Goal: Communication & Community: Ask a question

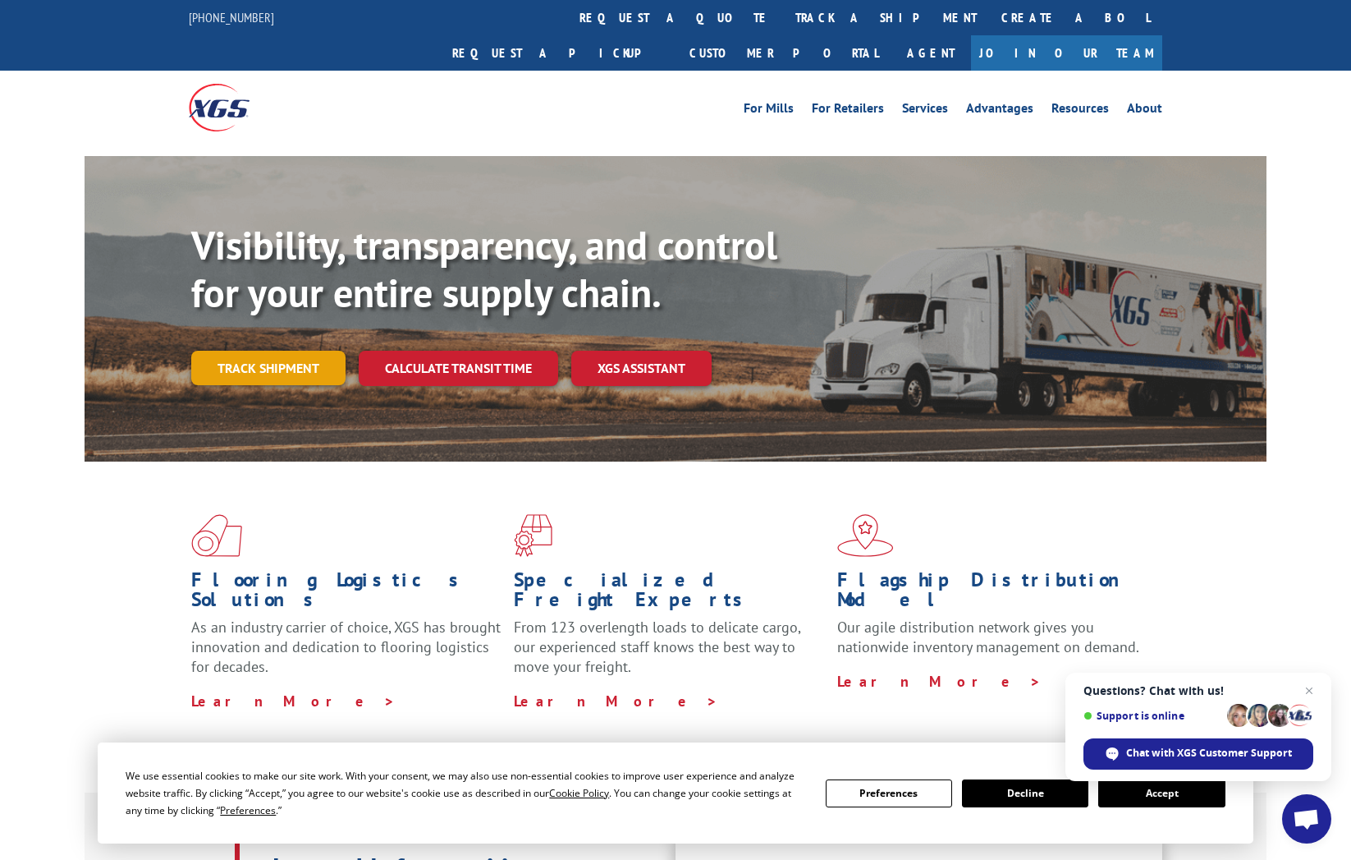
click at [268, 351] on link "Track shipment" at bounding box center [268, 368] width 154 height 34
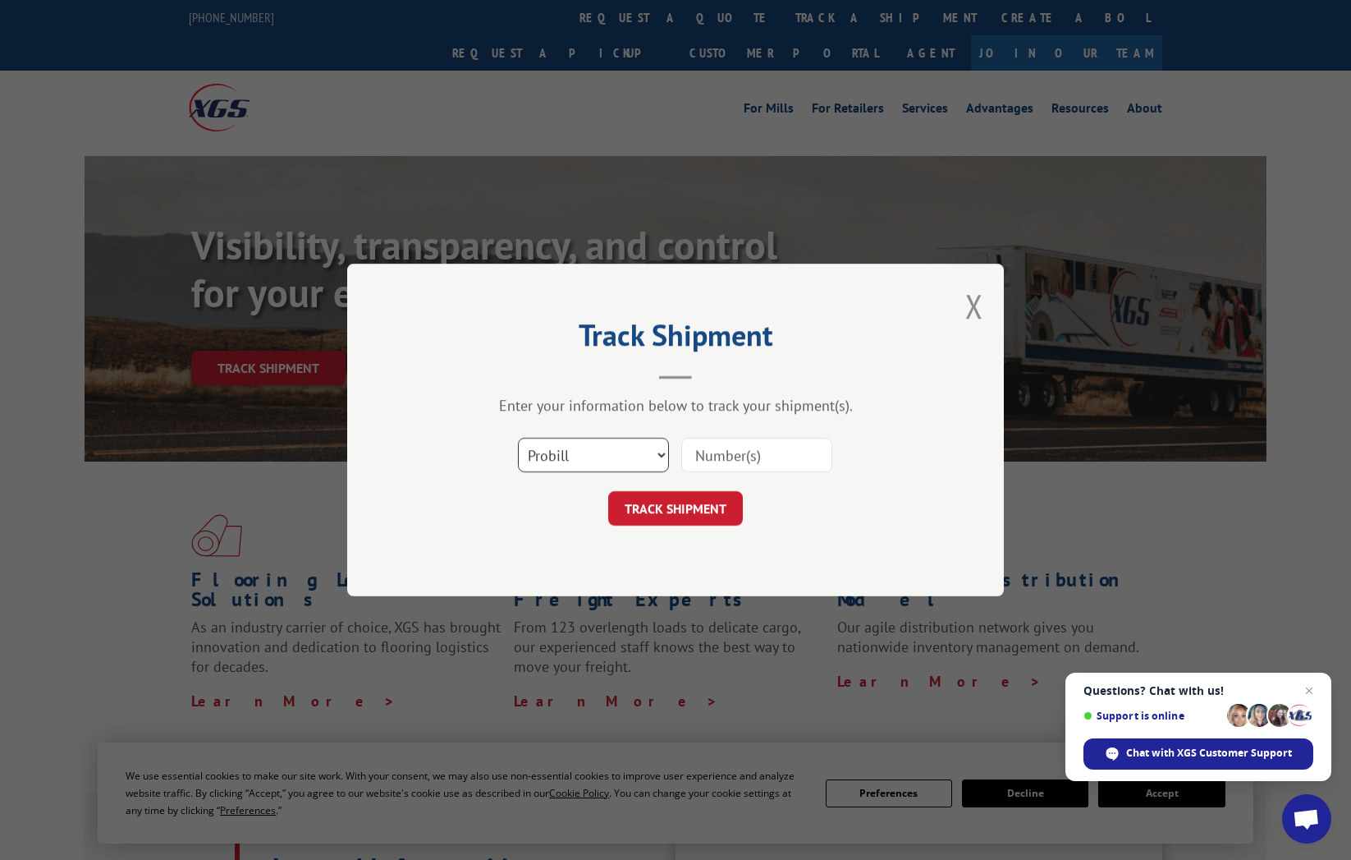
select select "bol"
click at [705, 456] on input at bounding box center [756, 455] width 151 height 34
type input "451568"
click at [673, 513] on button "TRACK SHIPMENT" at bounding box center [675, 508] width 135 height 34
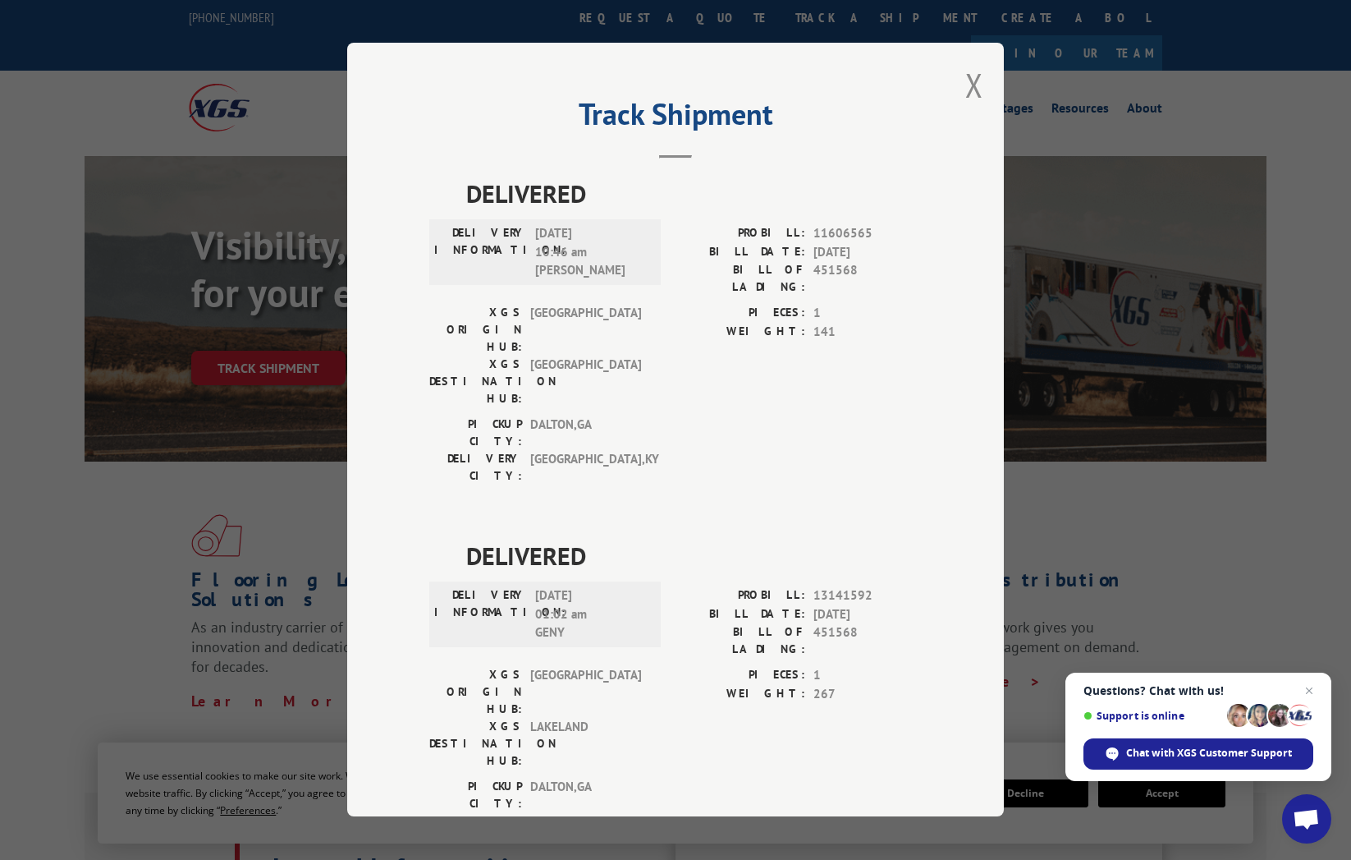
click at [979, 699] on div "Track Shipment DELIVERED DELIVERY INFORMATION: [DATE] 10:46 am [PERSON_NAME] PR…" at bounding box center [675, 429] width 657 height 773
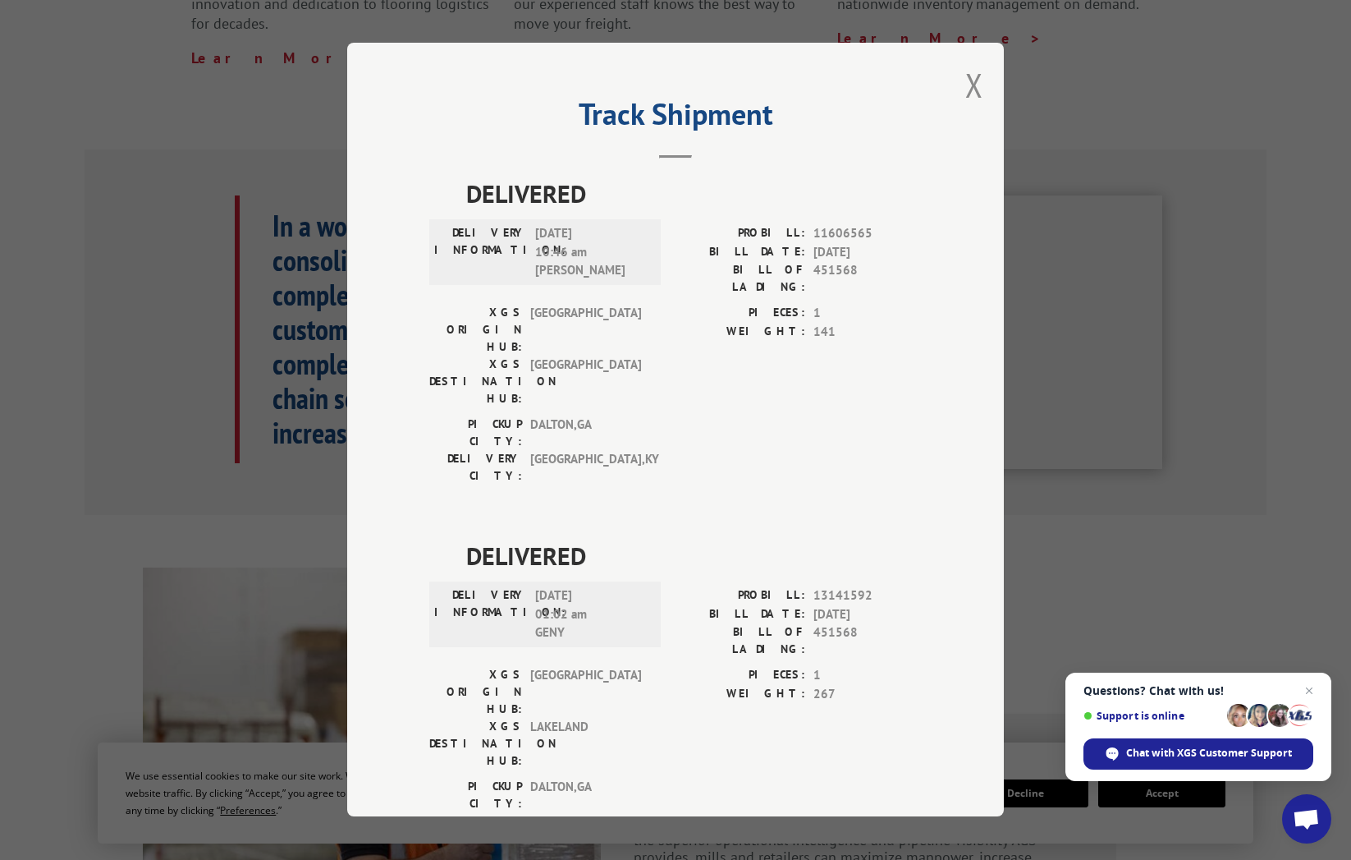
scroll to position [652, 0]
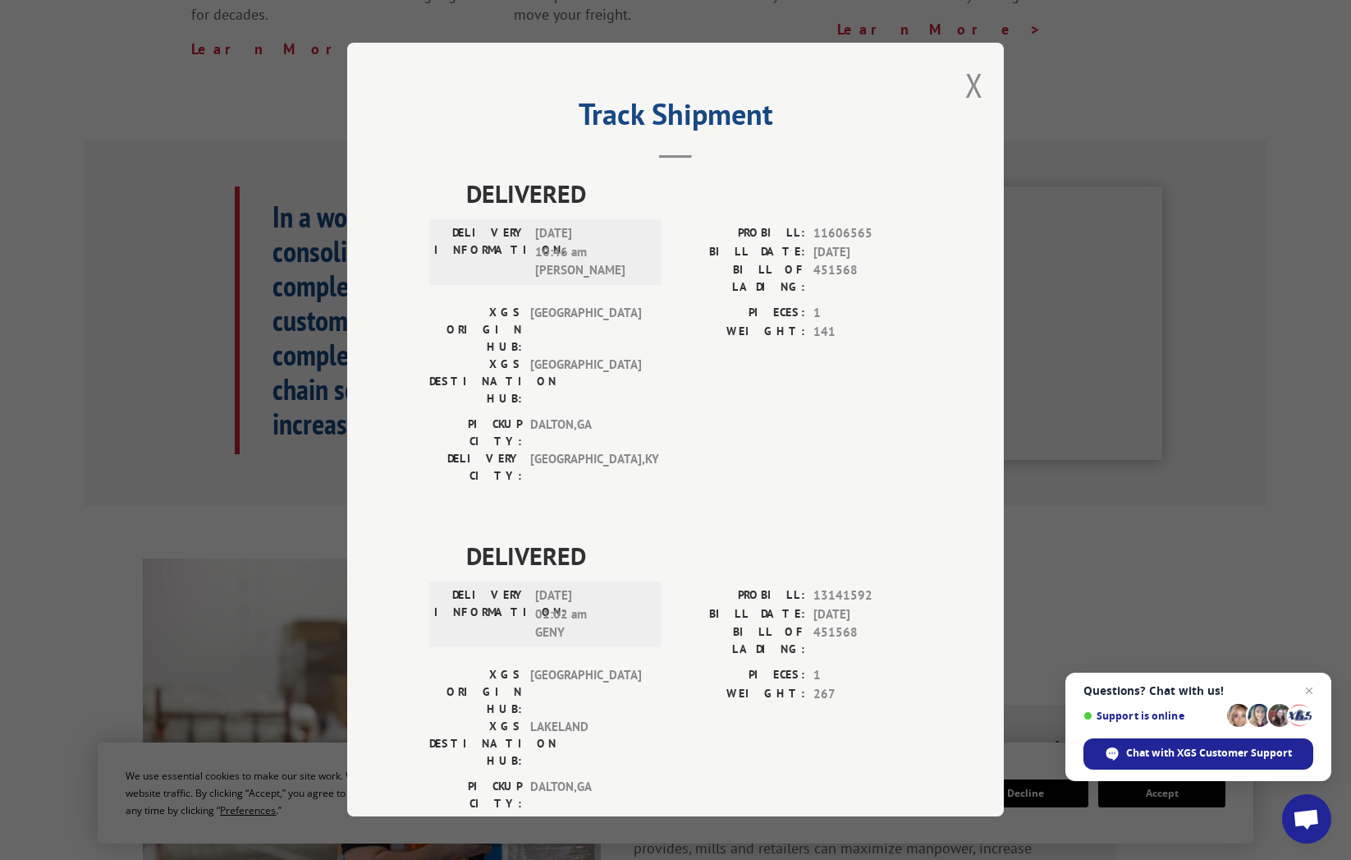
drag, startPoint x: 983, startPoint y: 674, endPoint x: 968, endPoint y: 673, distance: 14.8
click at [981, 674] on div "Track Shipment DELIVERED DELIVERY INFORMATION: [DATE] 10:46 am [PERSON_NAME] PR…" at bounding box center [675, 429] width 657 height 773
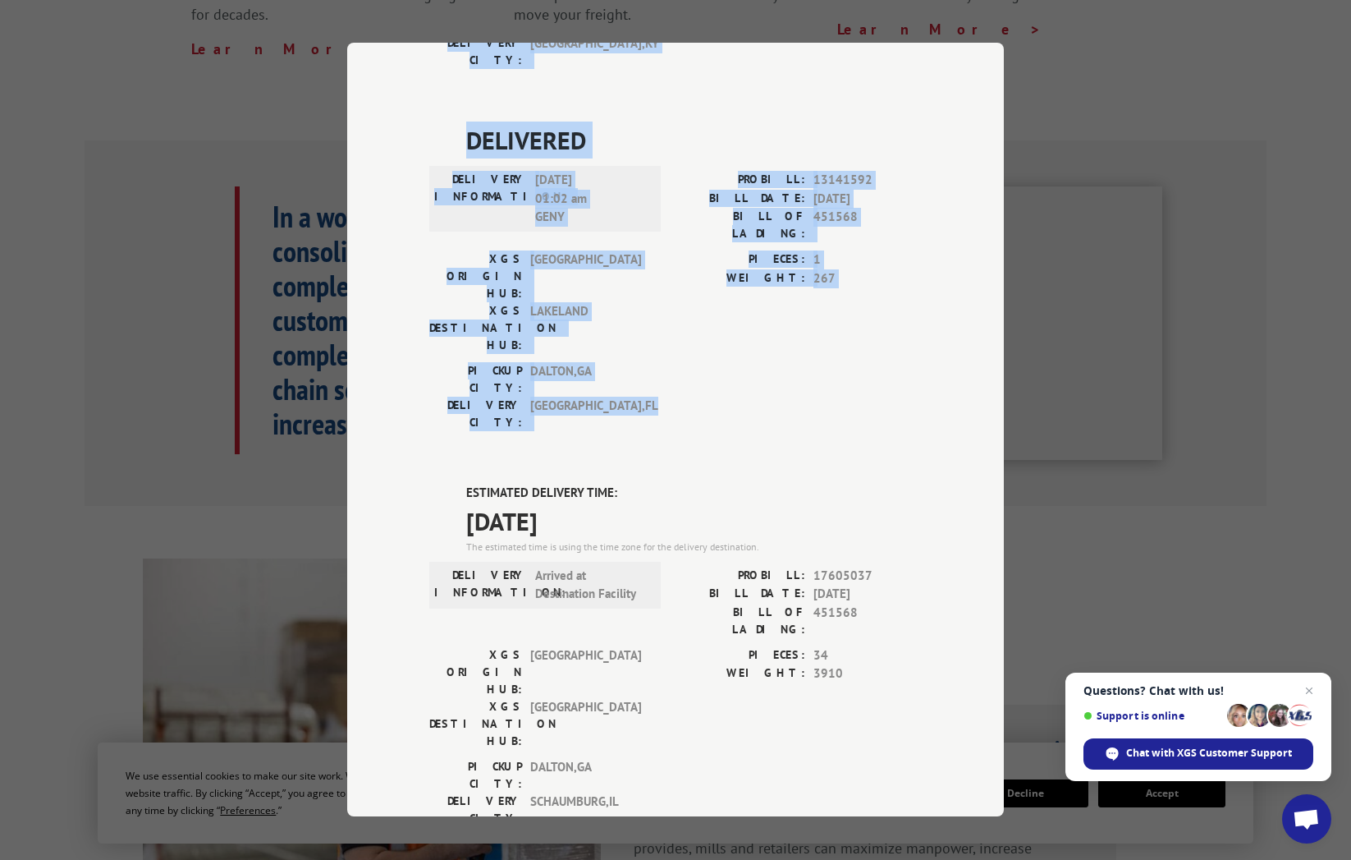
drag, startPoint x: 965, startPoint y: 672, endPoint x: 989, endPoint y: 807, distance: 137.7
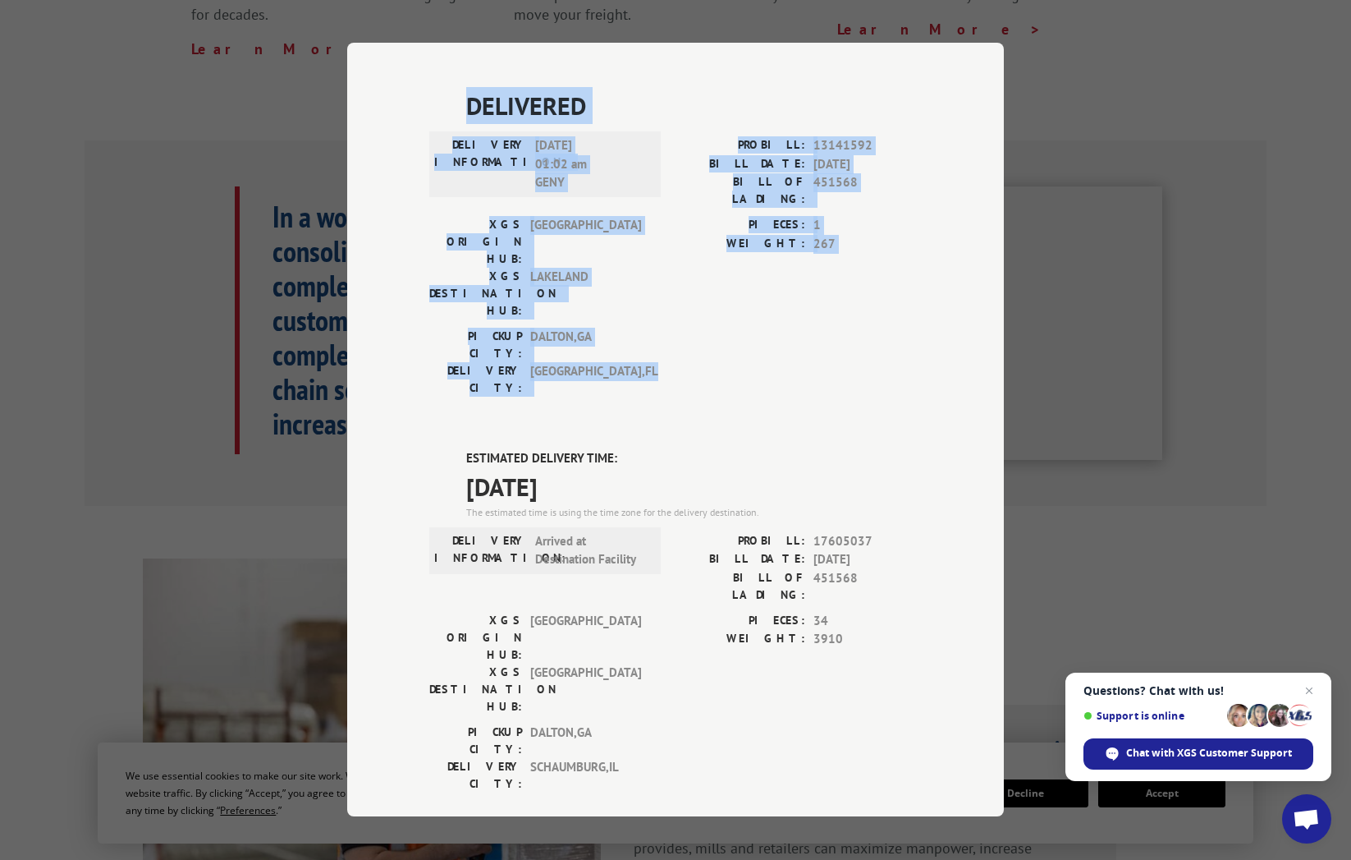
scroll to position [449, 0]
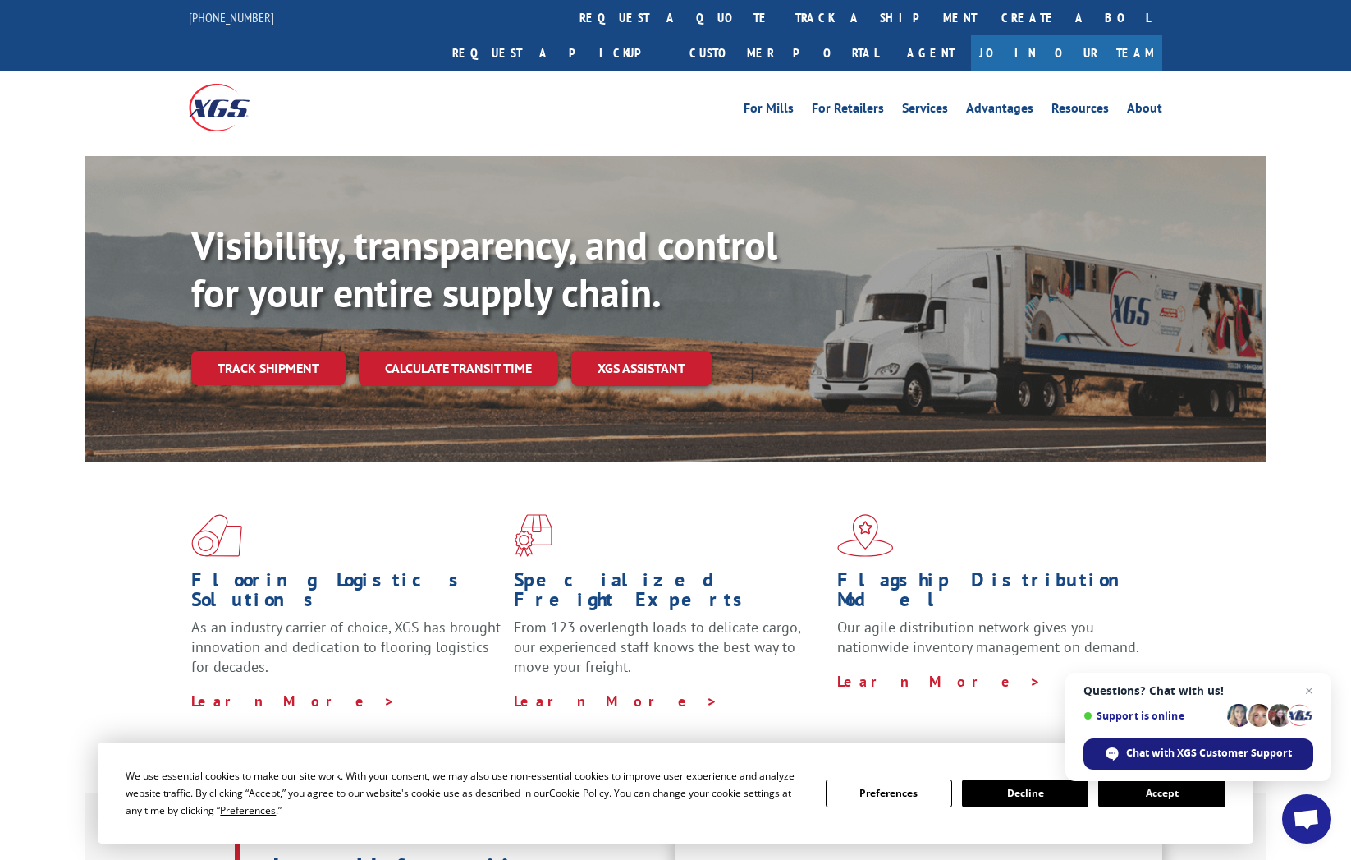
click at [1212, 753] on span "Chat with XGS Customer Support" at bounding box center [1209, 753] width 166 height 15
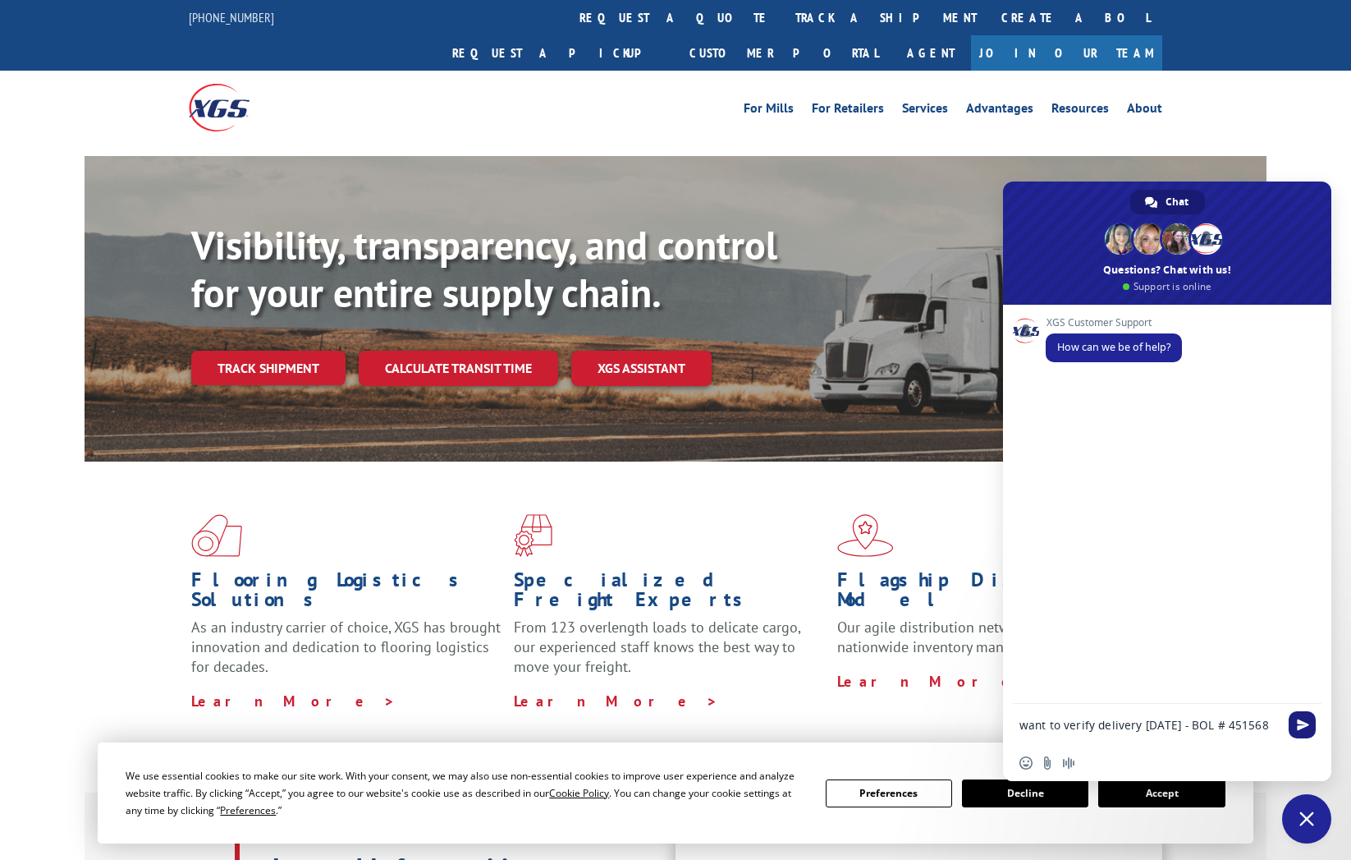
type textarea "want to verify delivery today - BOL # 451568"
click at [1308, 728] on span "Send" at bounding box center [1303, 724] width 12 height 12
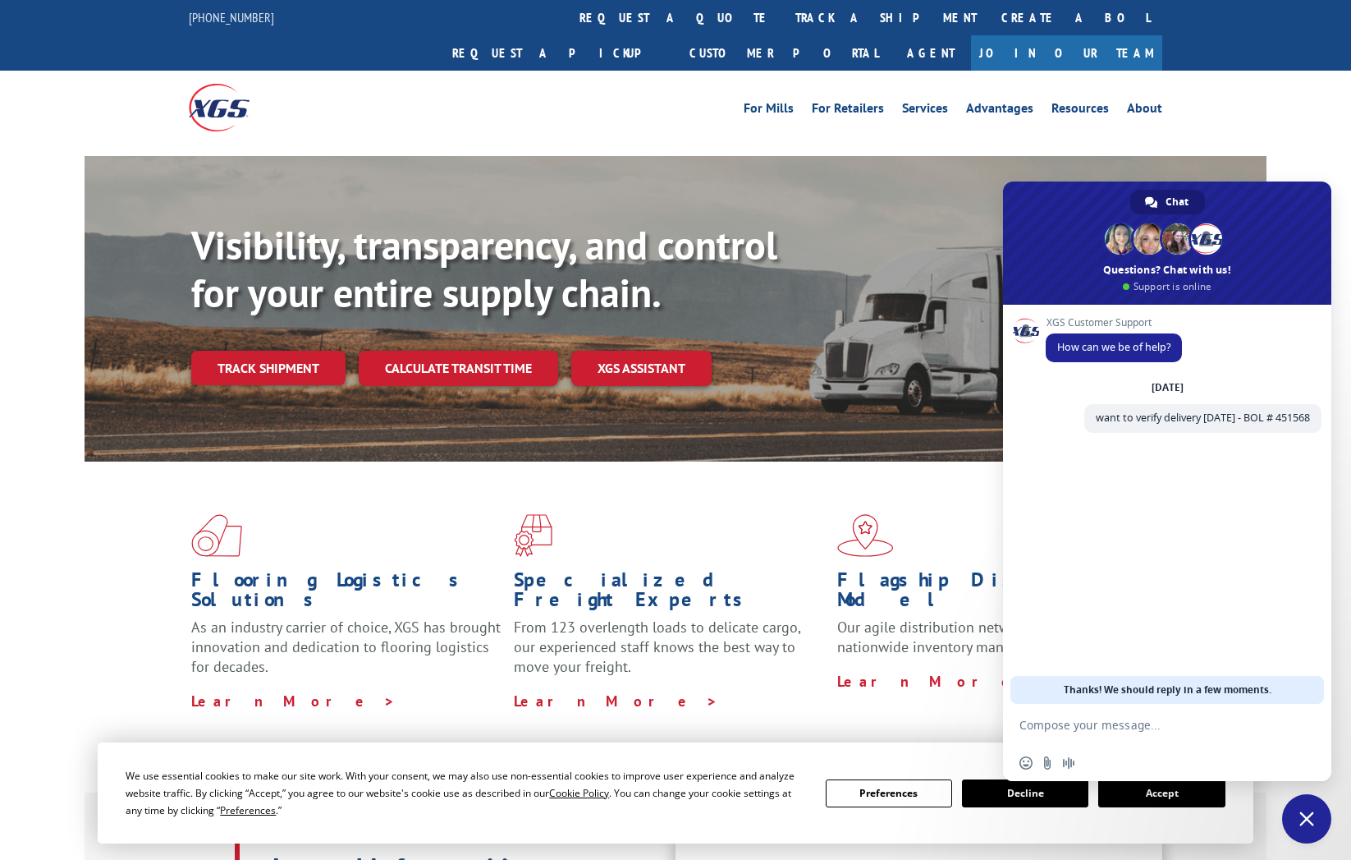
click at [246, 351] on link "Track shipment" at bounding box center [268, 368] width 154 height 34
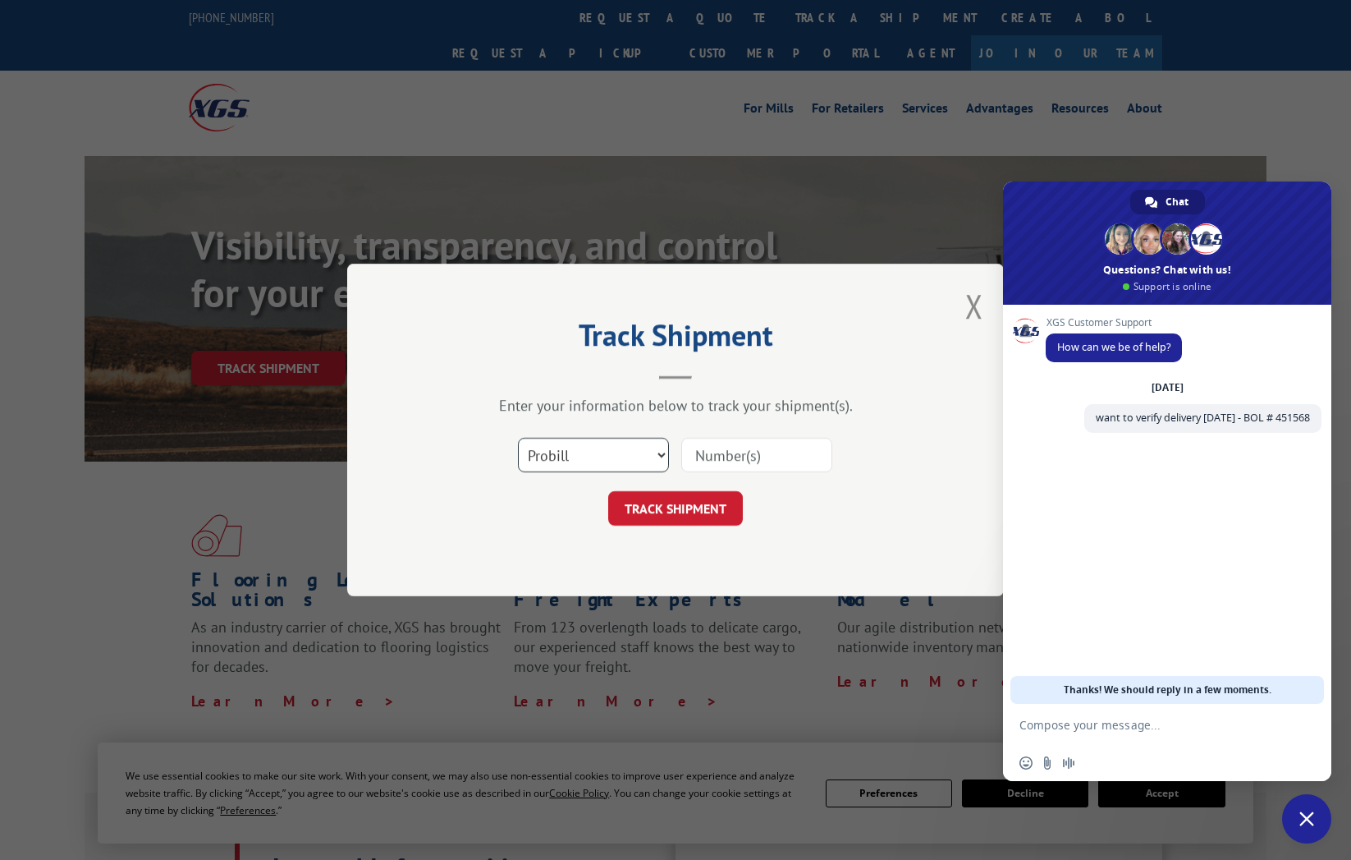
select select "bol"
click at [700, 457] on input at bounding box center [756, 455] width 151 height 34
type input "451568"
click at [659, 508] on button "TRACK SHIPMENT" at bounding box center [675, 508] width 135 height 34
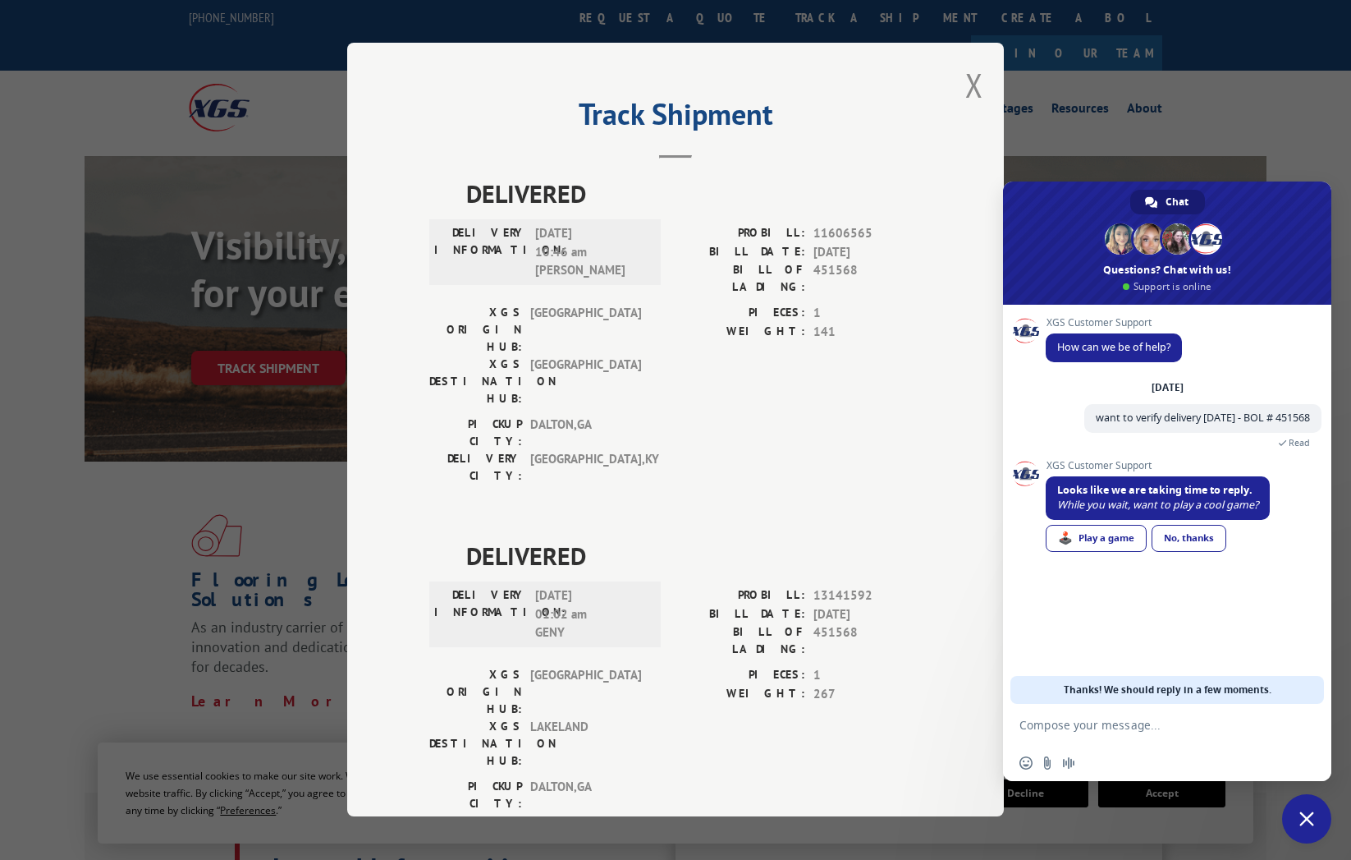
scroll to position [-2, 0]
click at [1195, 537] on div "No, thanks" at bounding box center [1189, 538] width 75 height 27
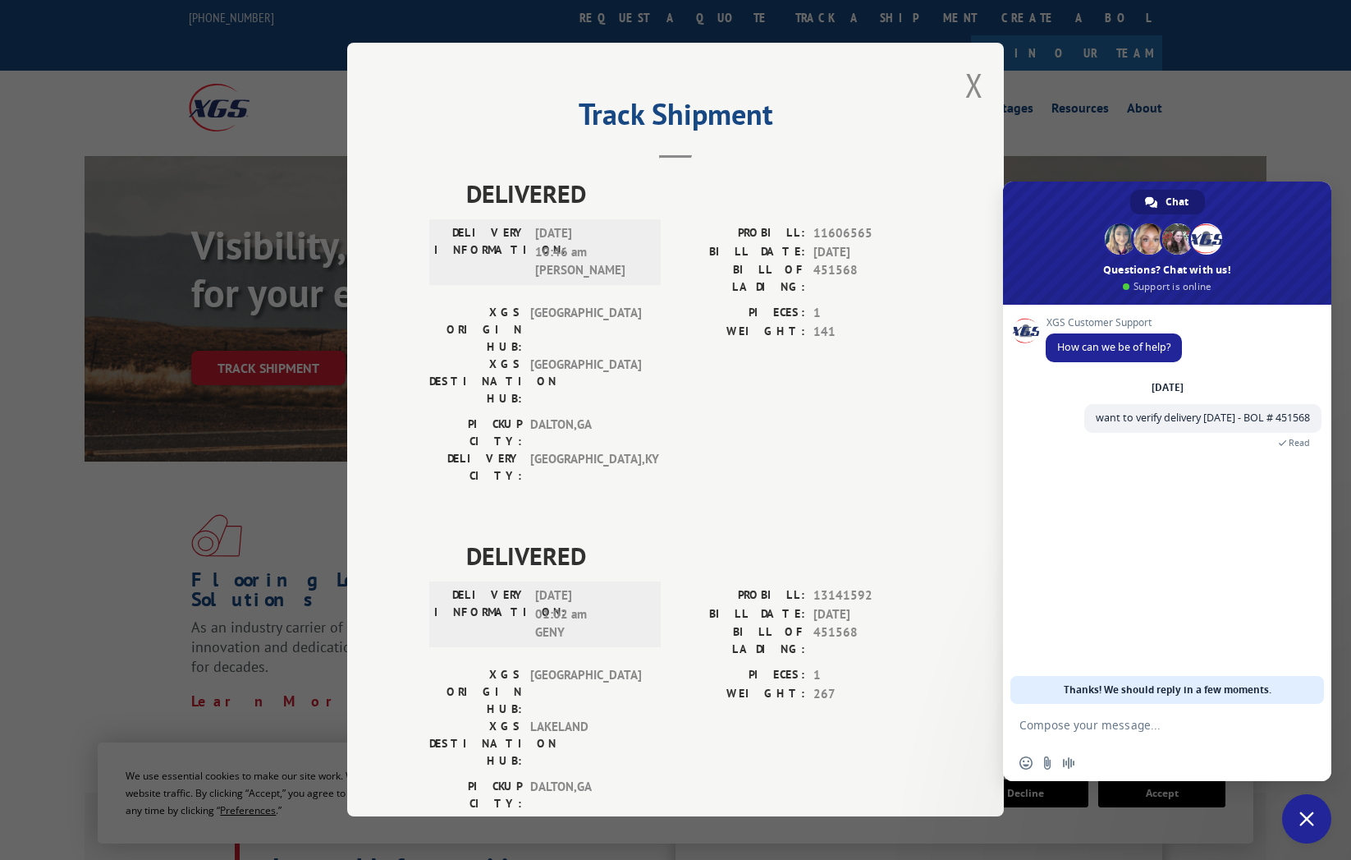
scroll to position [0, 0]
click at [1159, 580] on div "XGS Customer Support How can we be of help? Thursday, 11 September want to veri…" at bounding box center [1167, 504] width 328 height 399
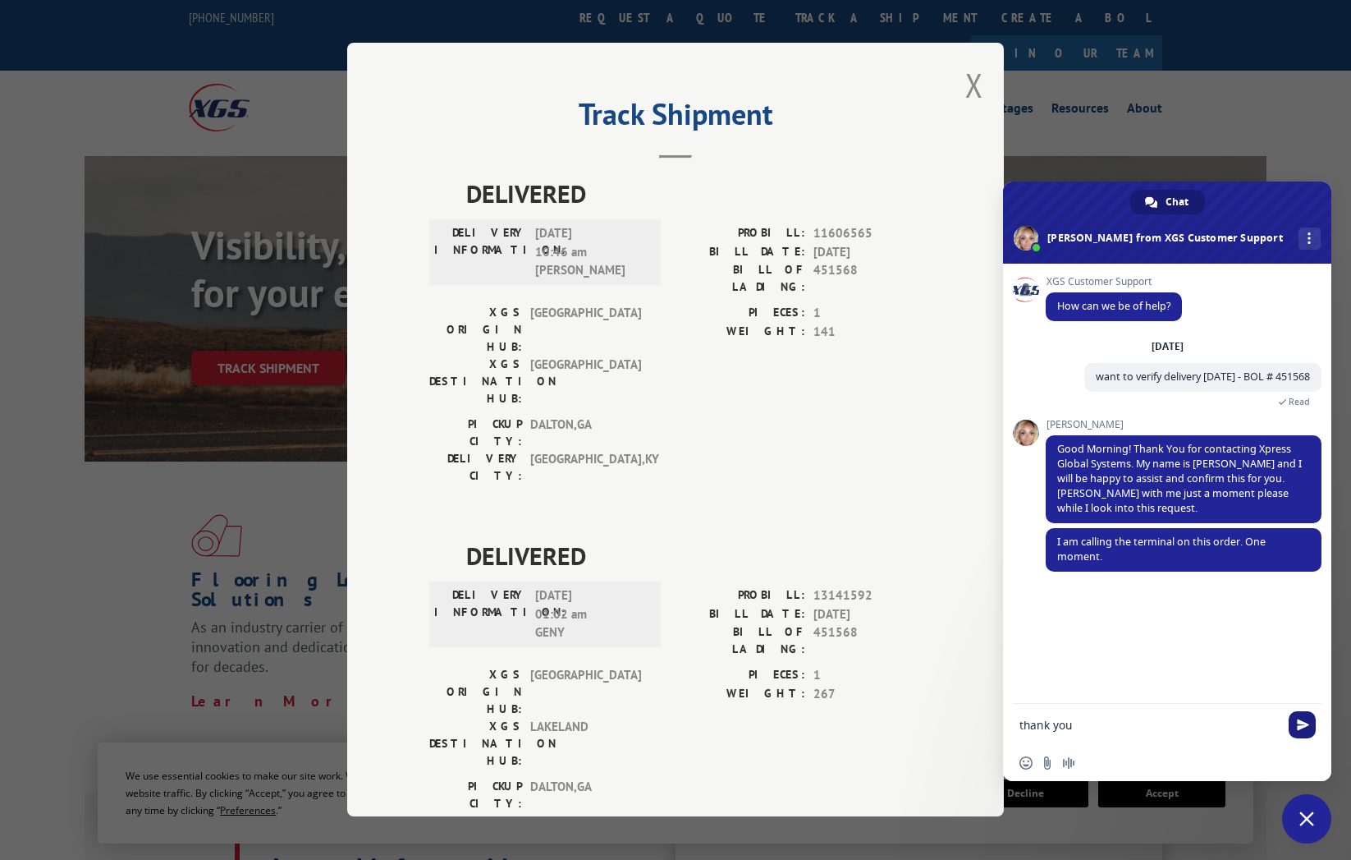
type textarea "thank you"
click at [1302, 723] on span "Send" at bounding box center [1303, 724] width 12 height 12
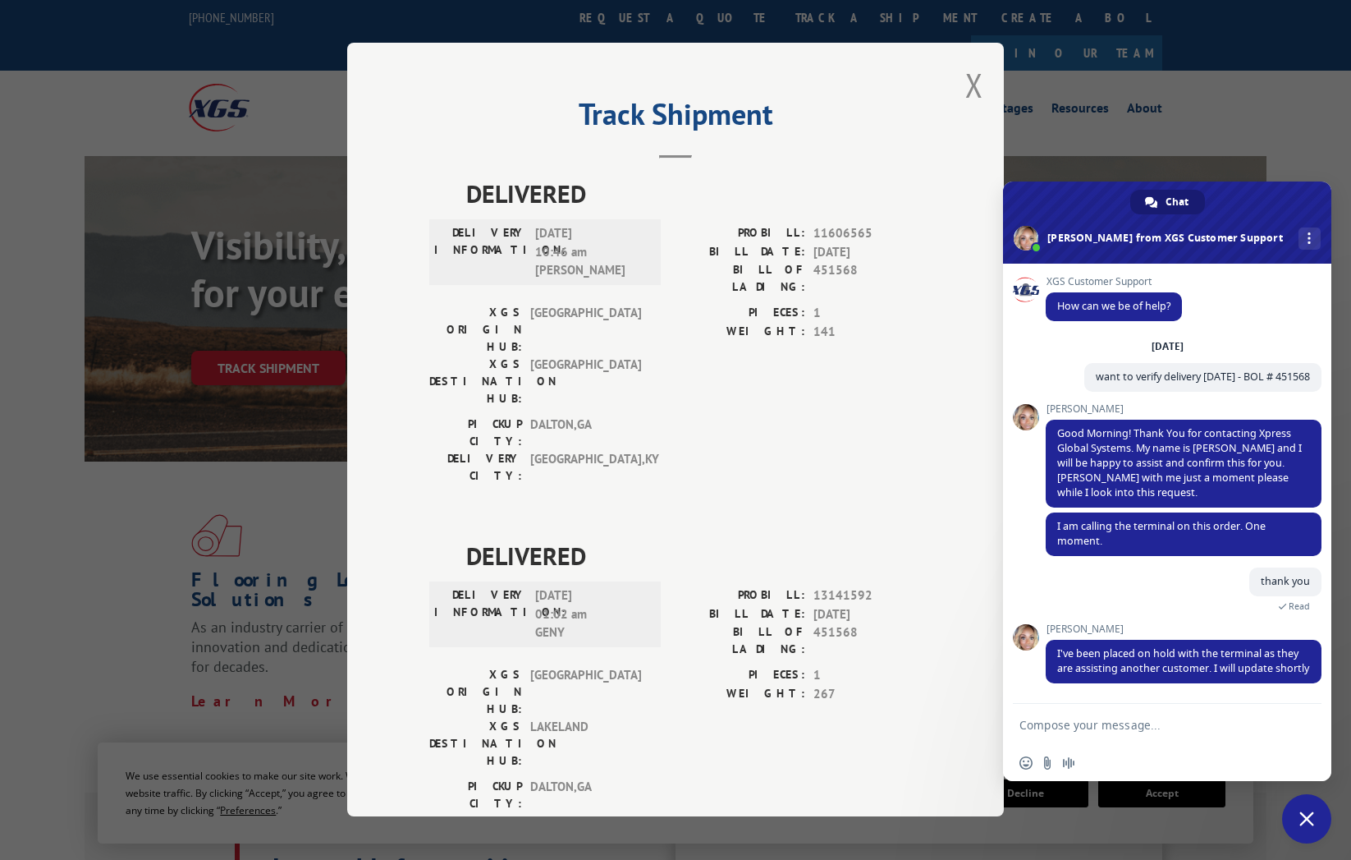
scroll to position [61, 0]
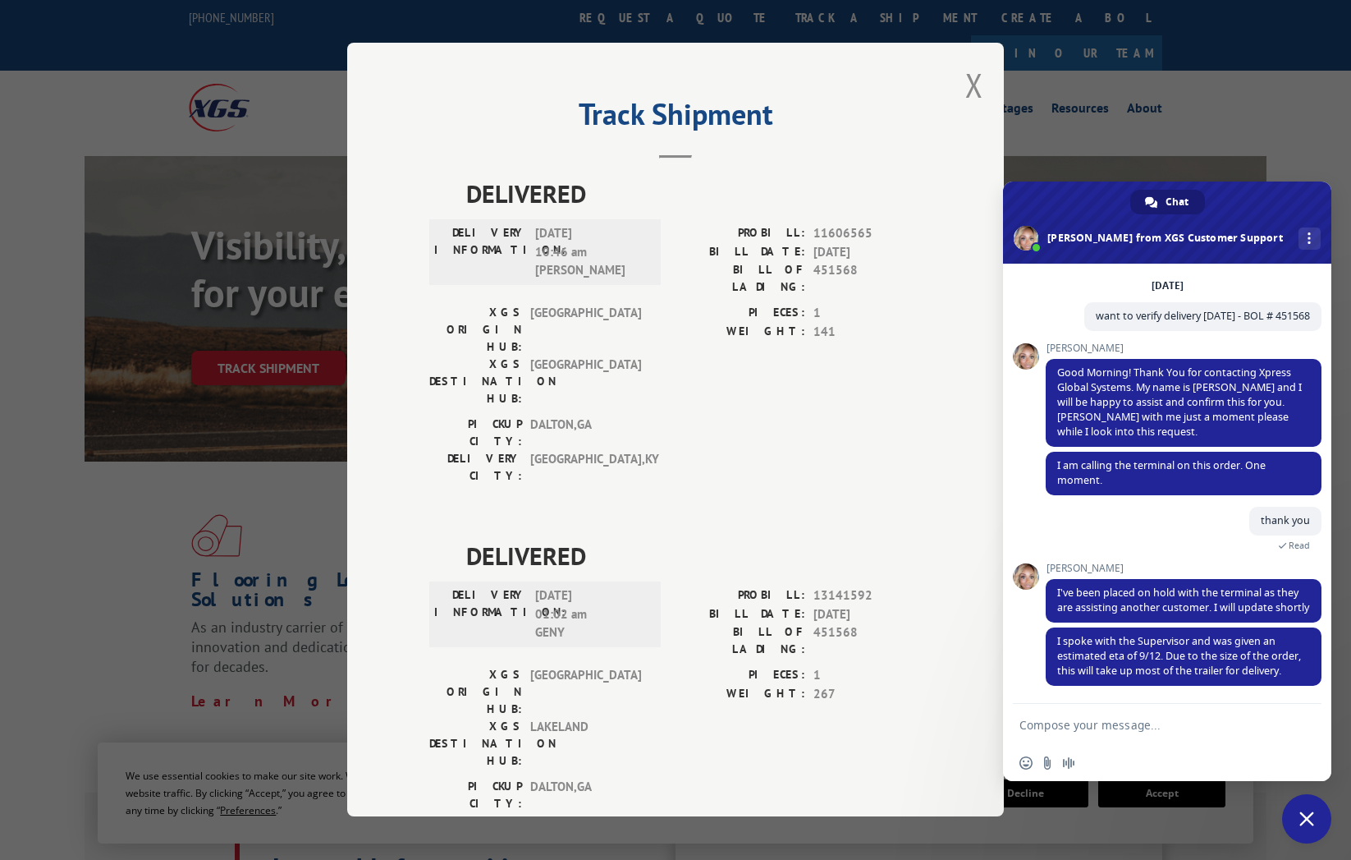
click at [1074, 727] on textarea "Compose your message..." at bounding box center [1149, 725] width 259 height 15
type textarea "So we will not be receiving this today?"
click at [1310, 727] on span "Send" at bounding box center [1302, 724] width 27 height 27
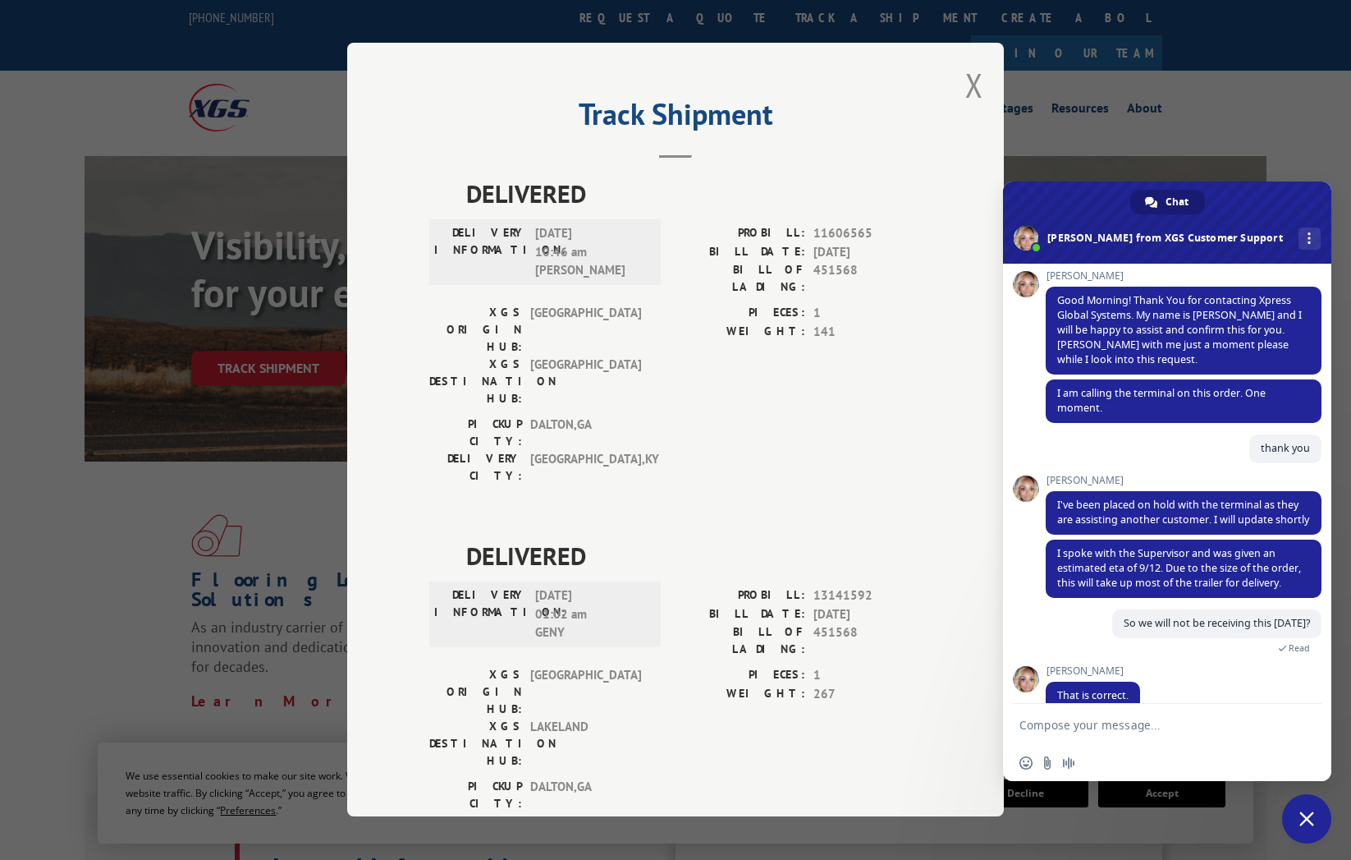
scroll to position [158, 0]
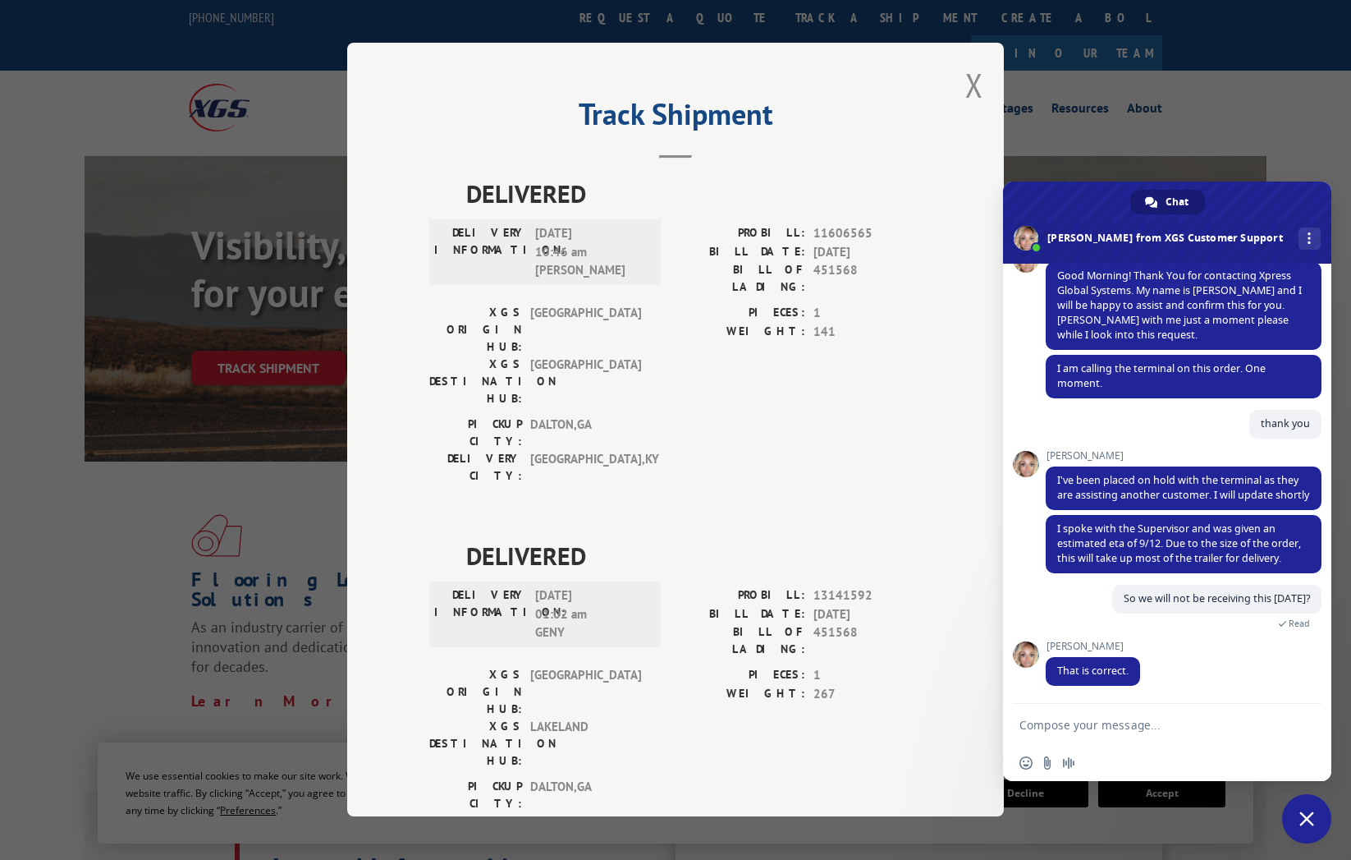
click at [1043, 725] on textarea "Compose your message..." at bounding box center [1149, 725] width 259 height 15
type textarea "ok. Thank you."
click at [1307, 727] on span "Send" at bounding box center [1303, 724] width 12 height 12
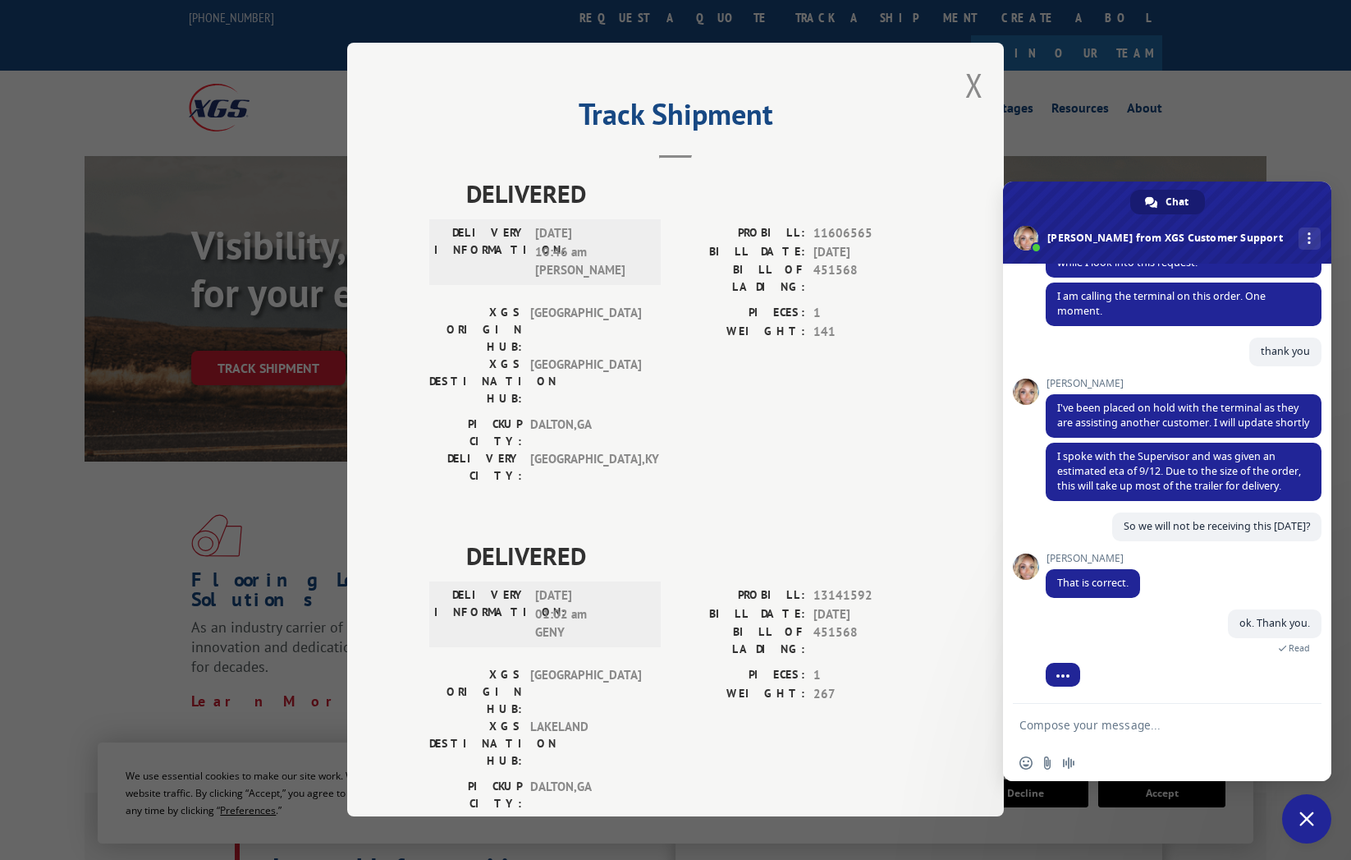
scroll to position [198, 0]
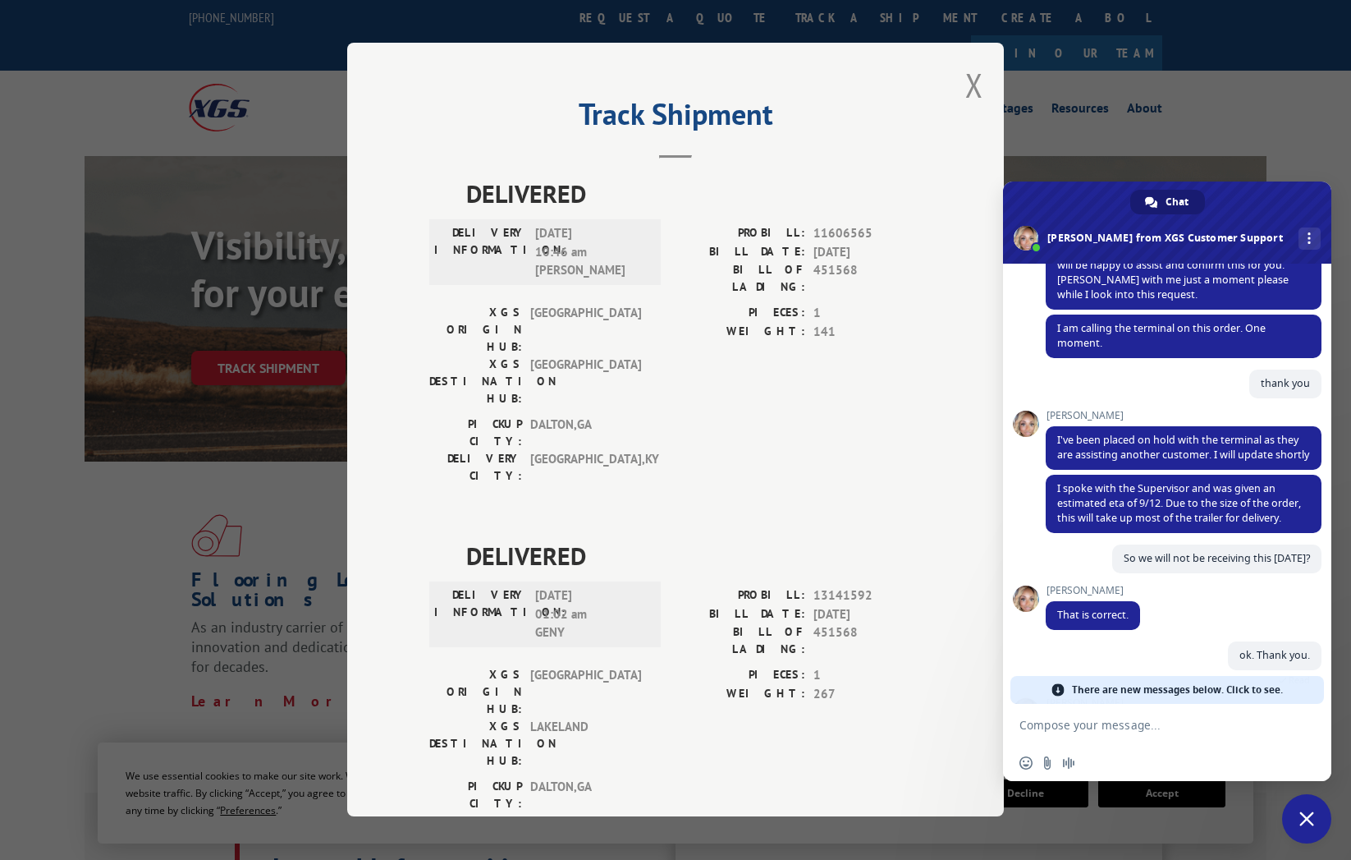
click at [1195, 690] on span "There are new messages below. Click to see." at bounding box center [1177, 690] width 211 height 28
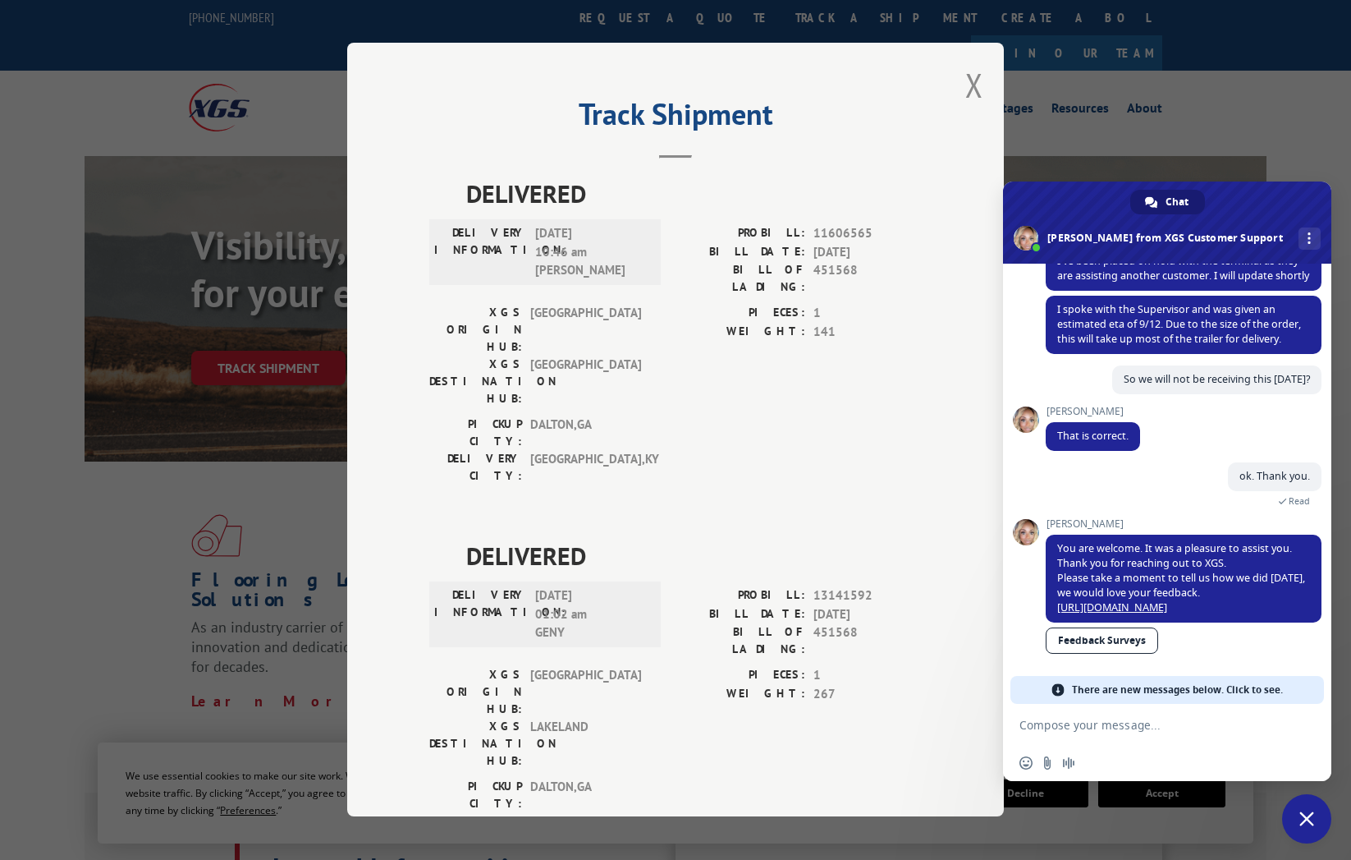
scroll to position [386, 0]
click at [1105, 648] on link "Feedback Surveys" at bounding box center [1102, 640] width 112 height 26
